Goal: Transaction & Acquisition: Purchase product/service

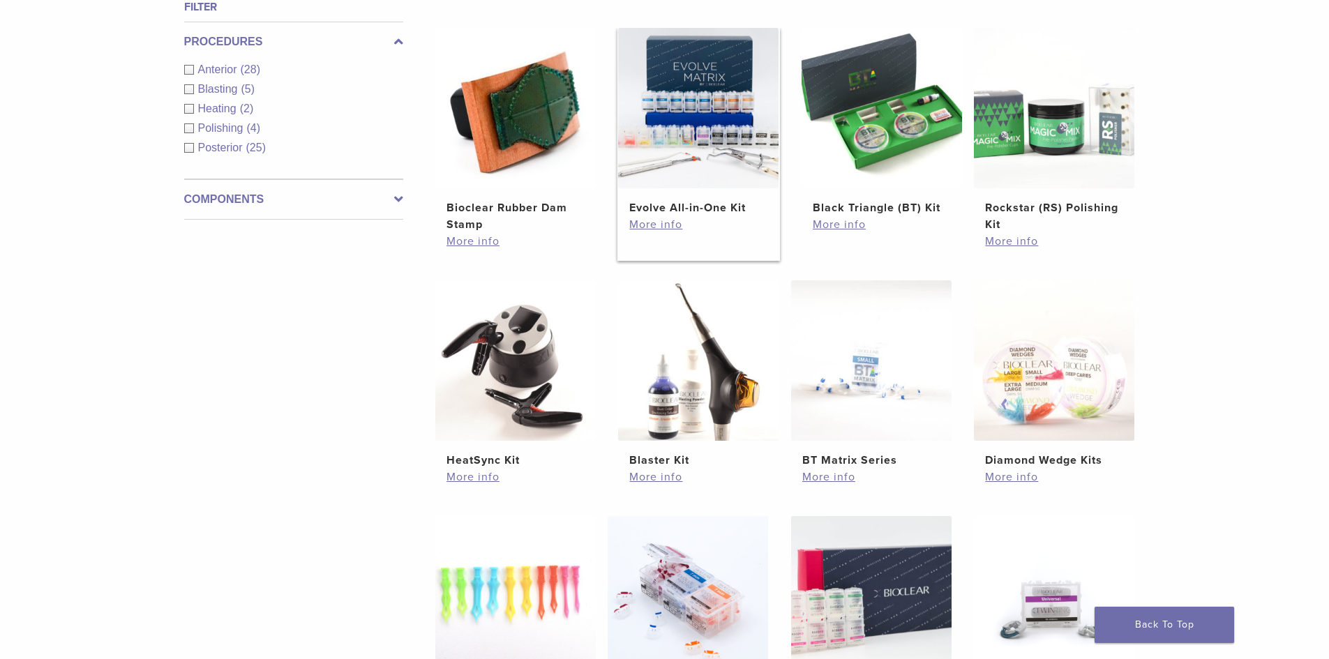
scroll to position [837, 0]
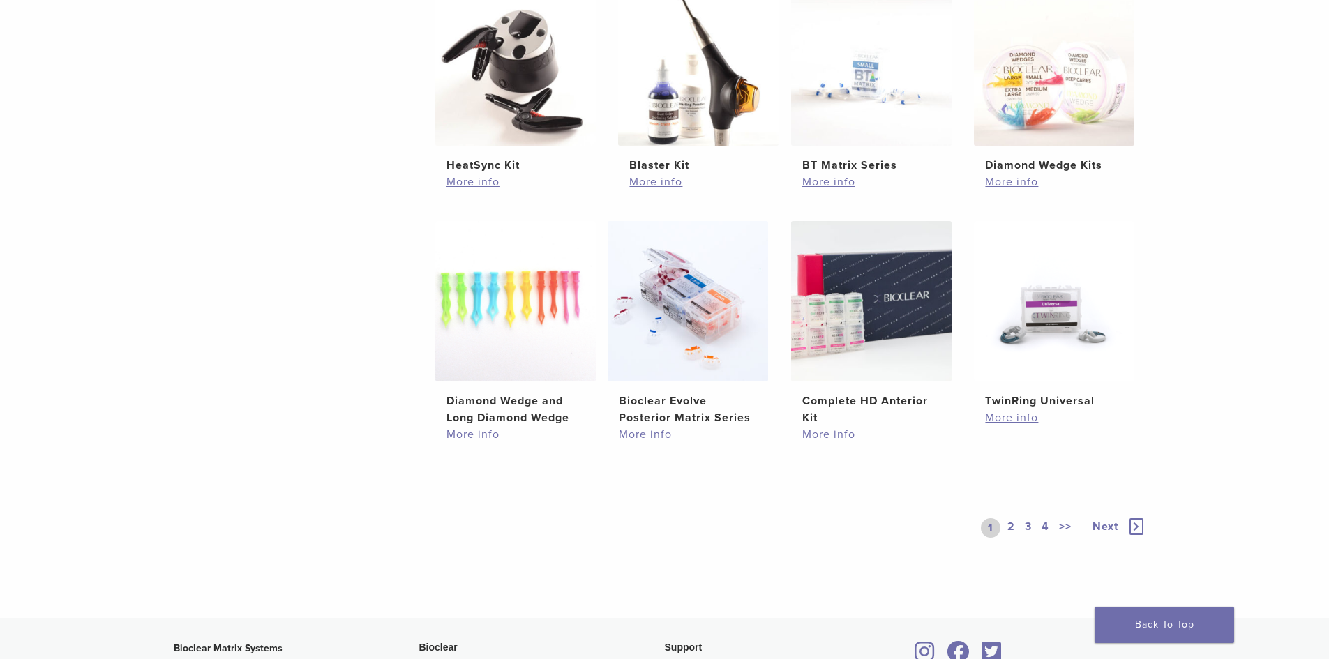
click at [1013, 526] on link "2" at bounding box center [1011, 528] width 13 height 20
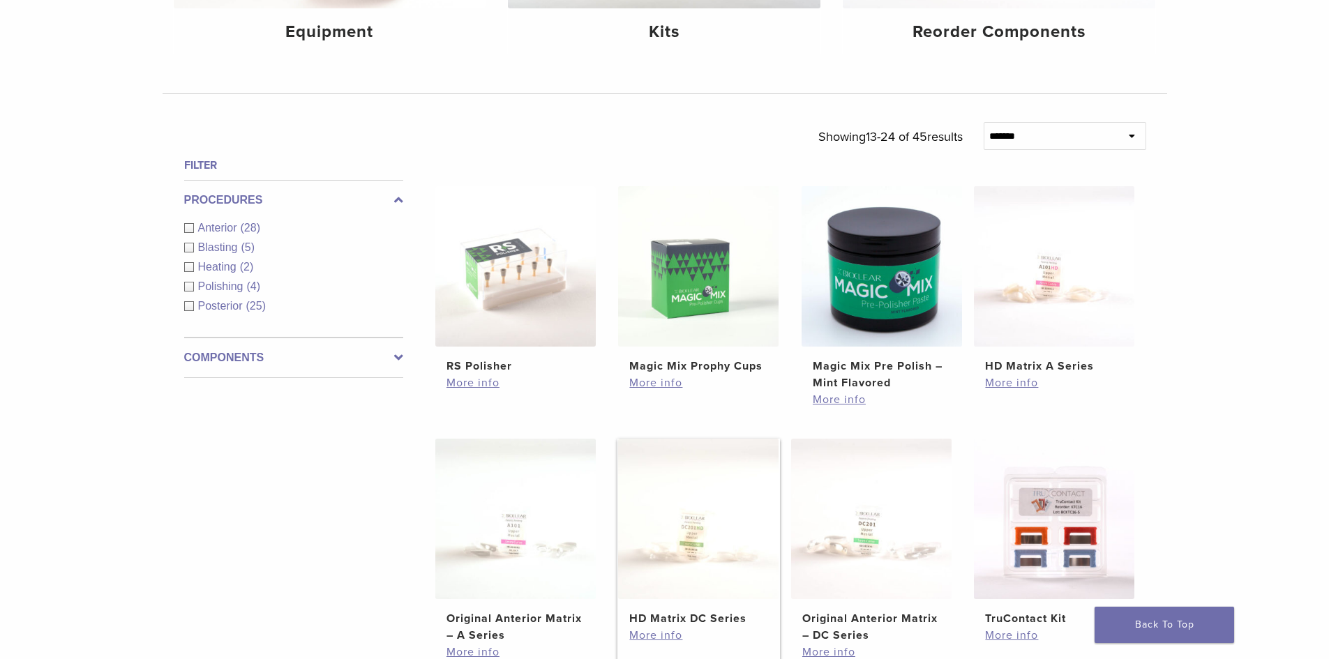
scroll to position [209, 0]
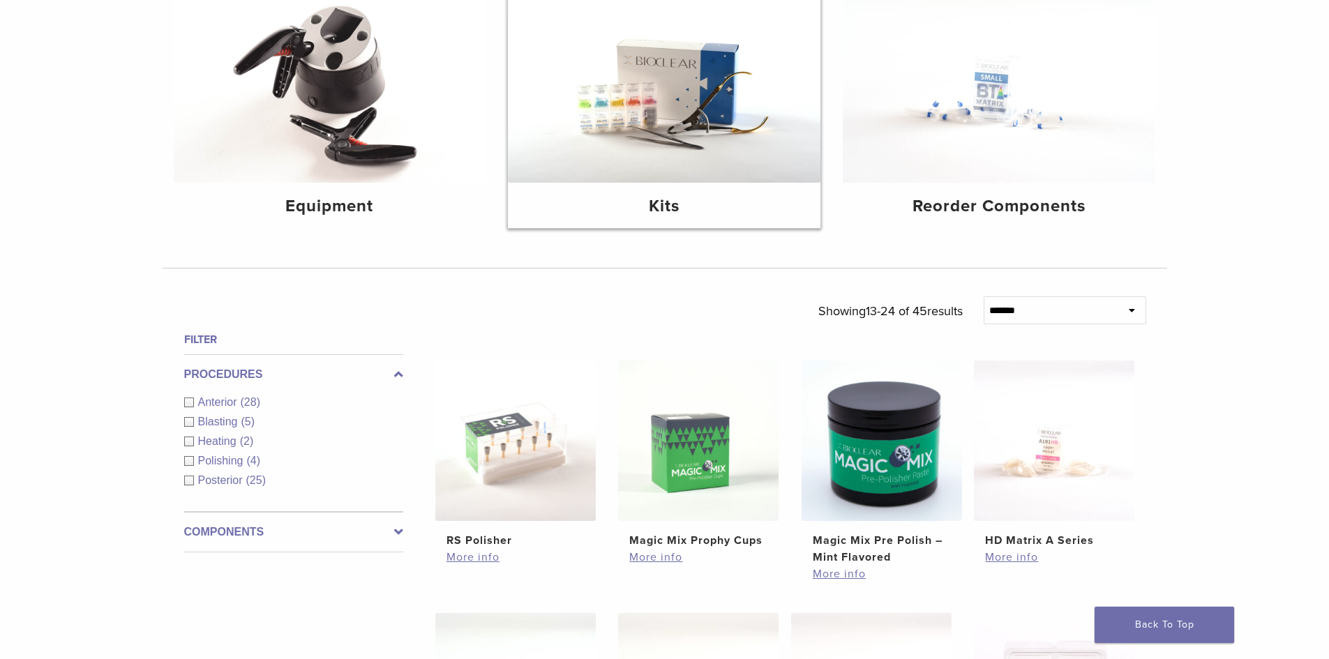
click at [680, 135] on img at bounding box center [664, 78] width 313 height 209
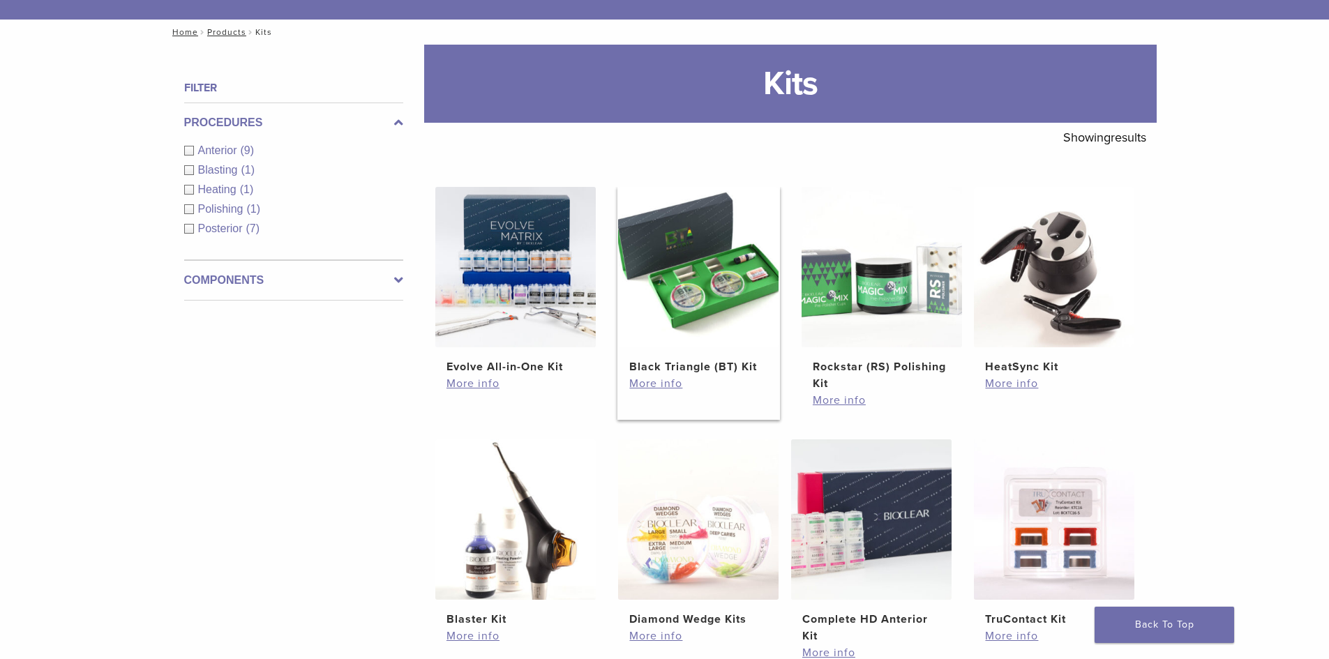
scroll to position [70, 0]
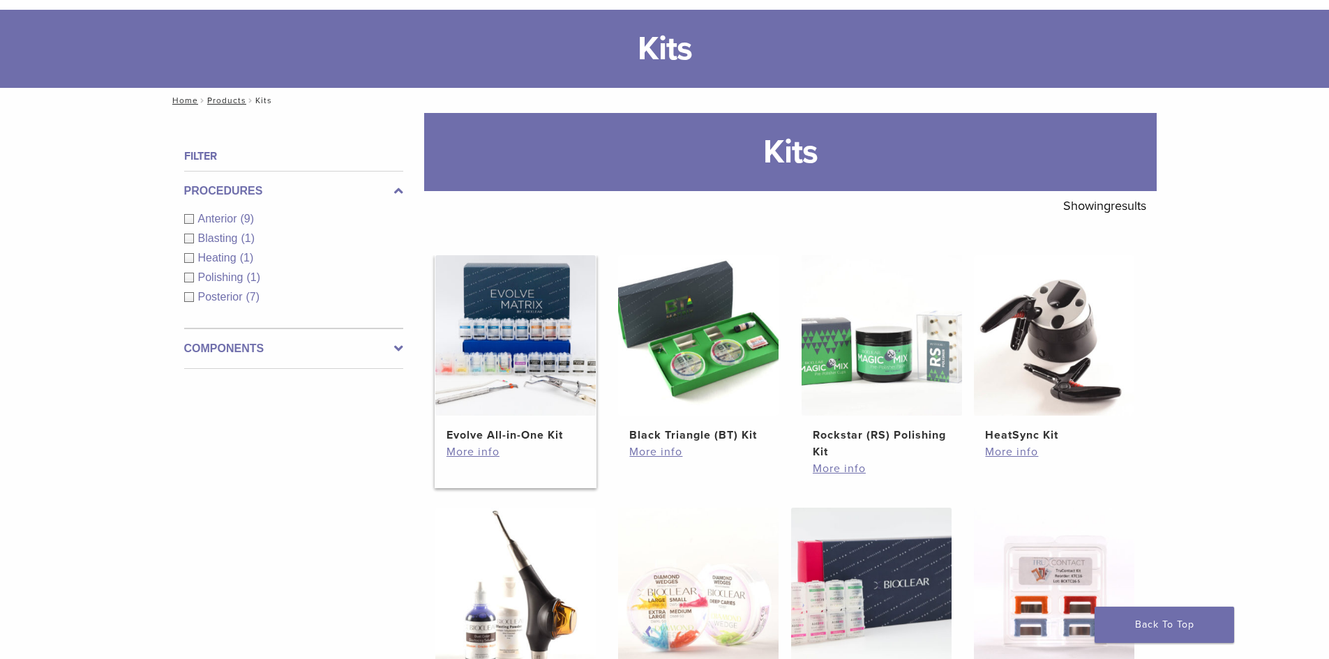
click at [514, 437] on h2 "Evolve All-in-One Kit" at bounding box center [516, 435] width 138 height 17
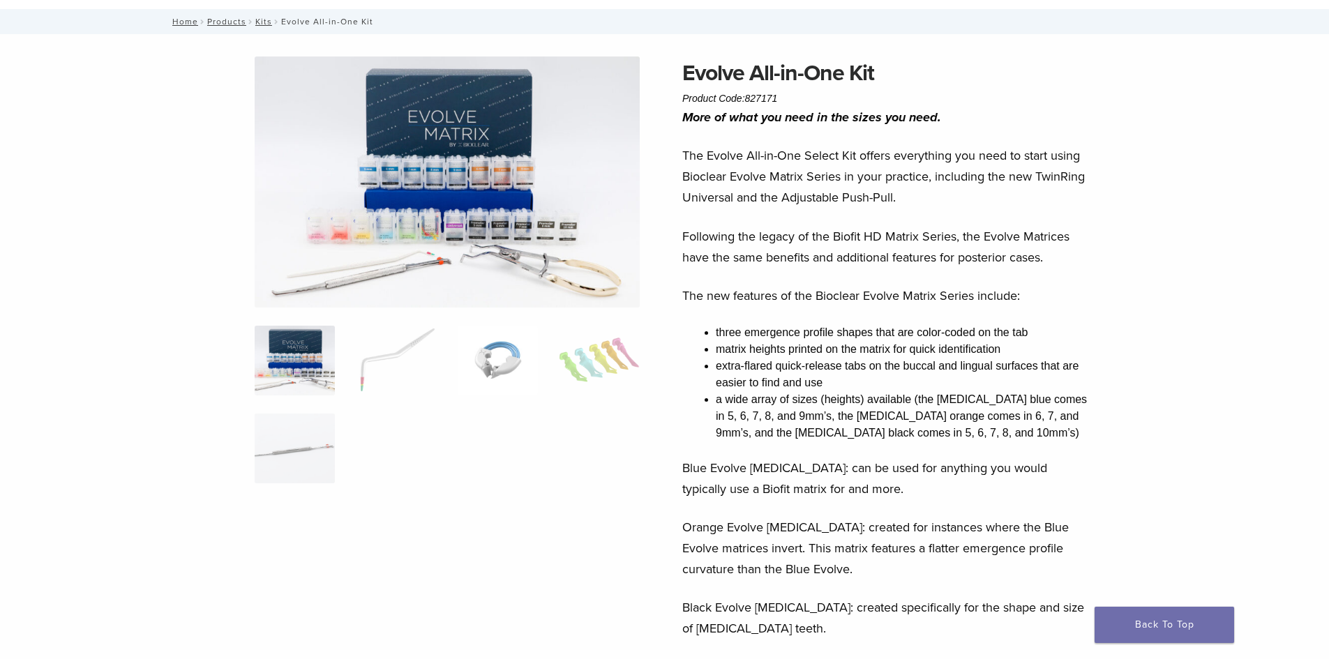
scroll to position [70, 0]
click at [294, 359] on img at bounding box center [295, 362] width 80 height 70
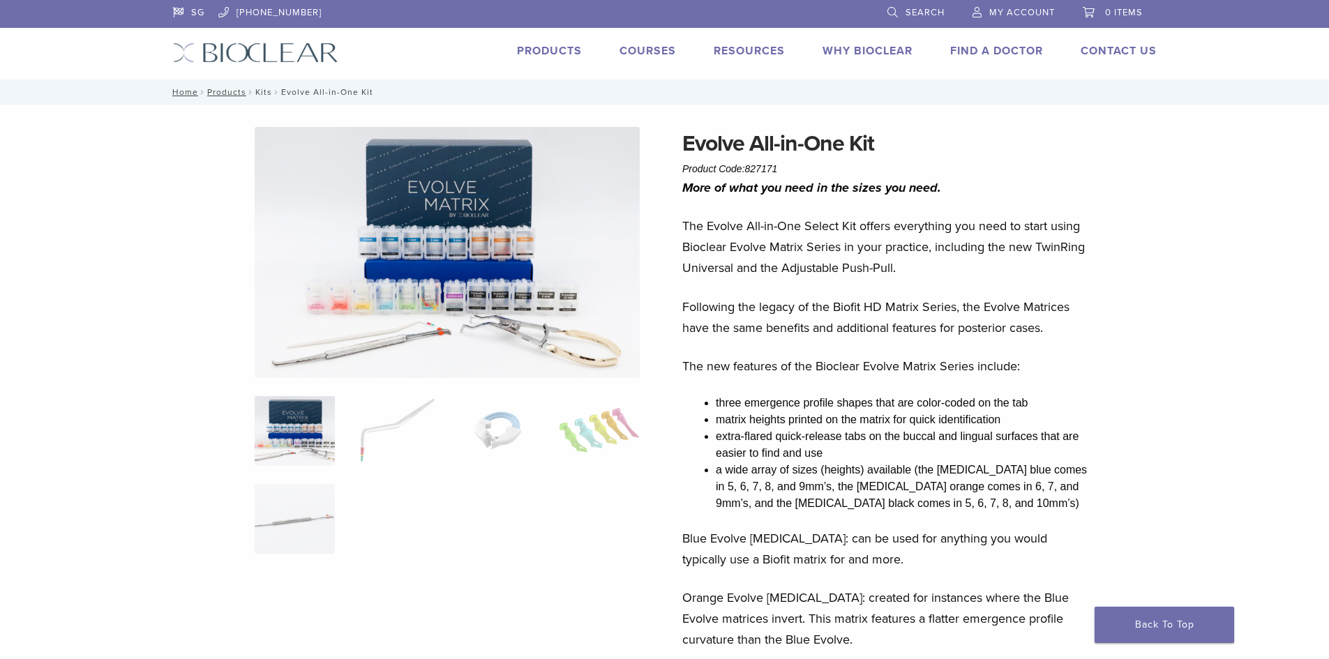
click at [255, 89] on link "Kits" at bounding box center [263, 92] width 17 height 10
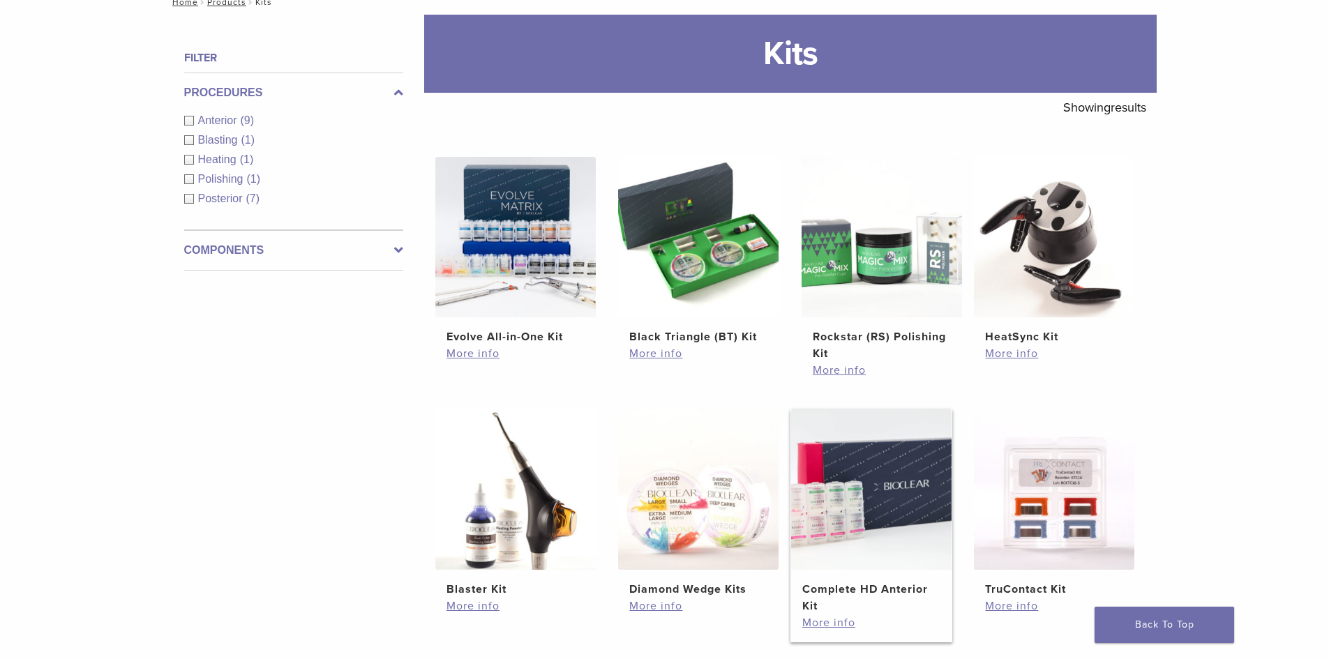
scroll to position [209, 0]
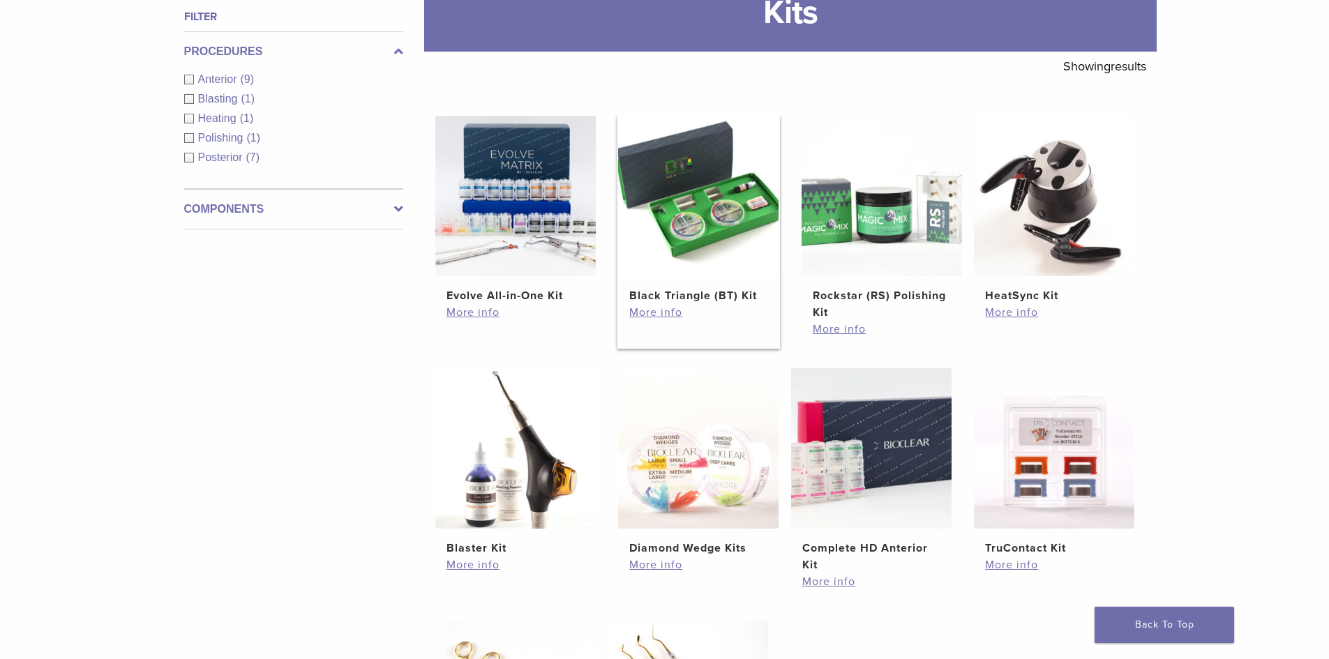
click at [652, 303] on h2 "Black Triangle (BT) Kit" at bounding box center [698, 295] width 138 height 17
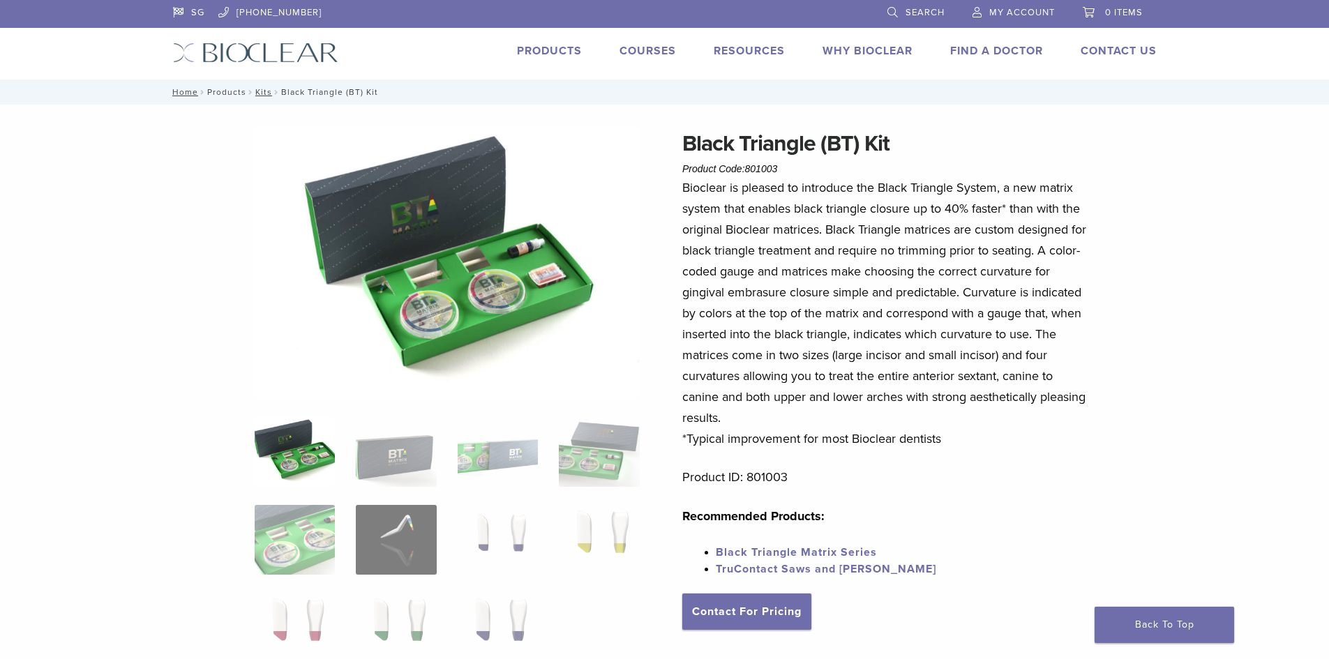
click at [222, 91] on link "Products" at bounding box center [226, 92] width 39 height 10
